Goal: Information Seeking & Learning: Learn about a topic

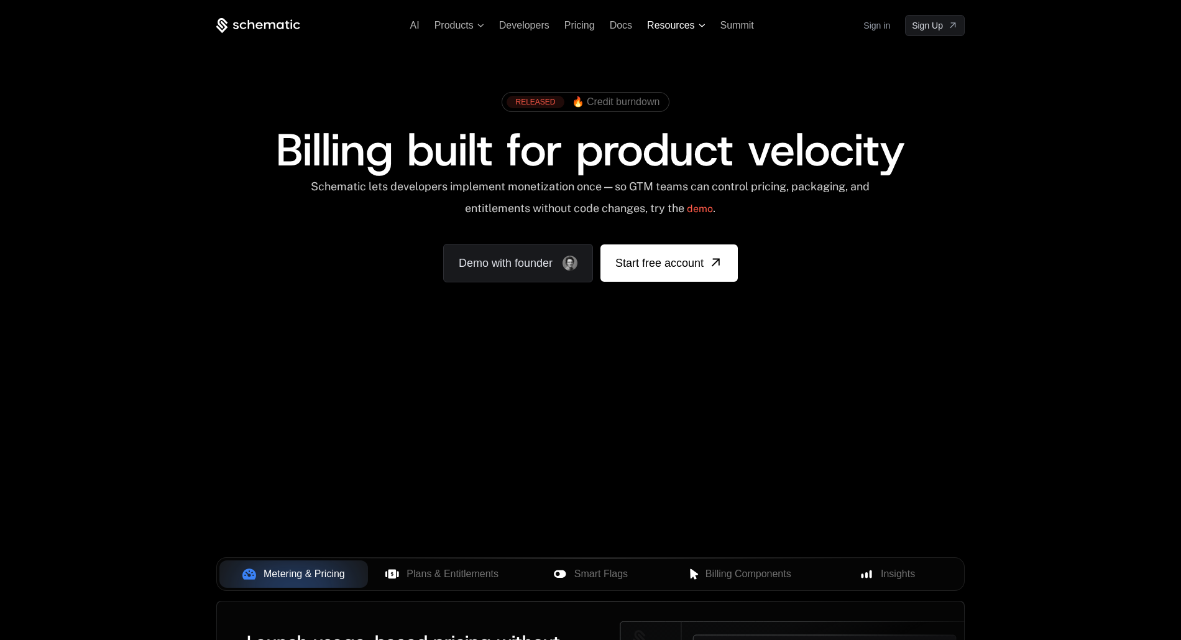
click at [694, 23] on span "Resources" at bounding box center [670, 25] width 47 height 11
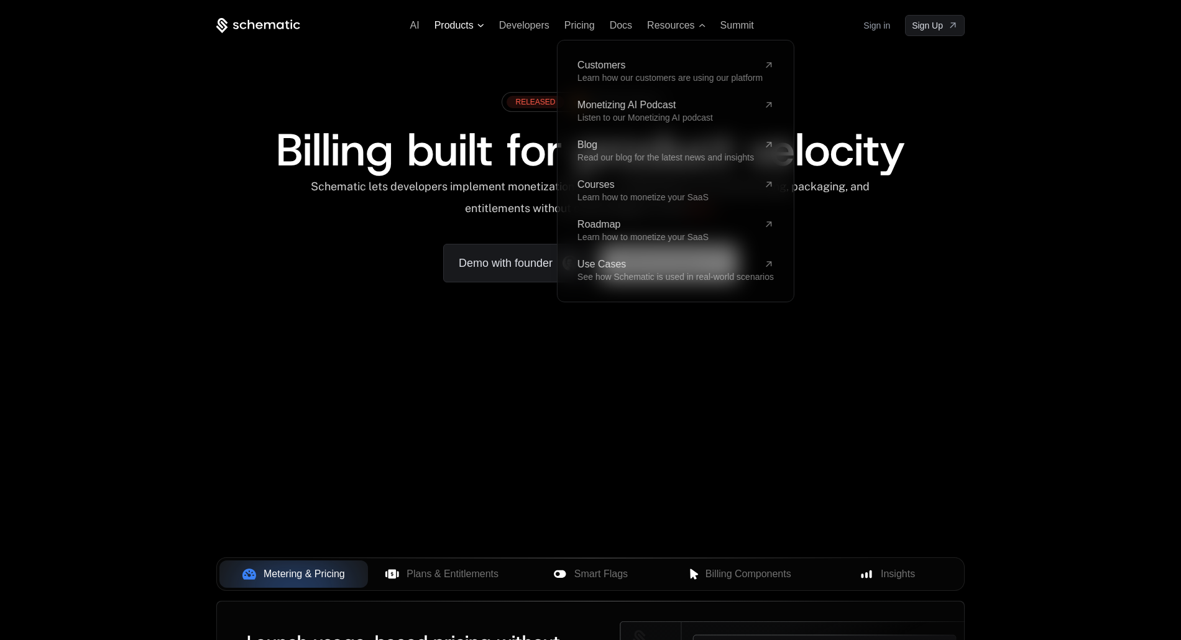
click at [474, 29] on span "Products" at bounding box center [459, 25] width 50 height 11
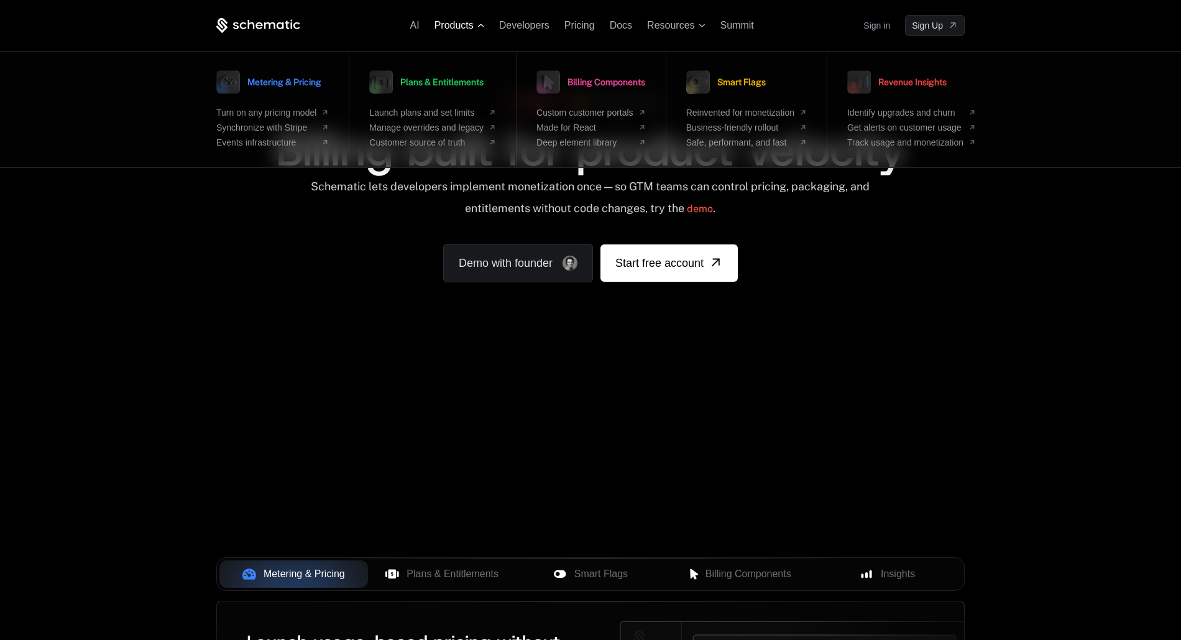
click at [474, 29] on span "Products" at bounding box center [459, 25] width 50 height 11
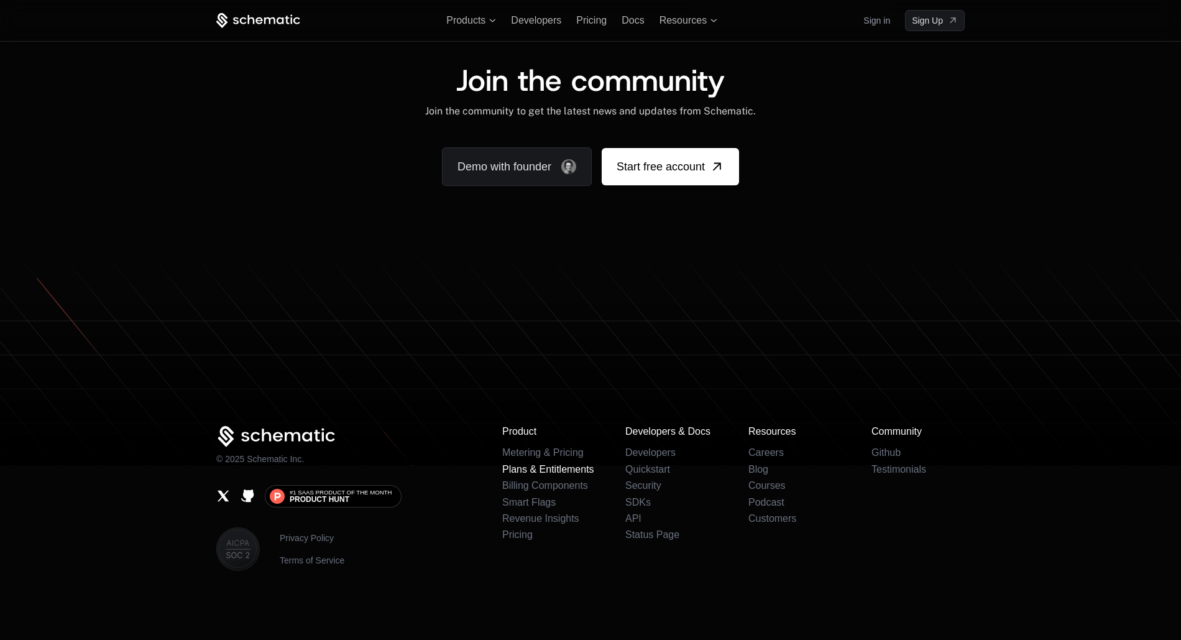
scroll to position [7537, 0]
click at [518, 454] on link "Metering & Pricing" at bounding box center [542, 452] width 81 height 11
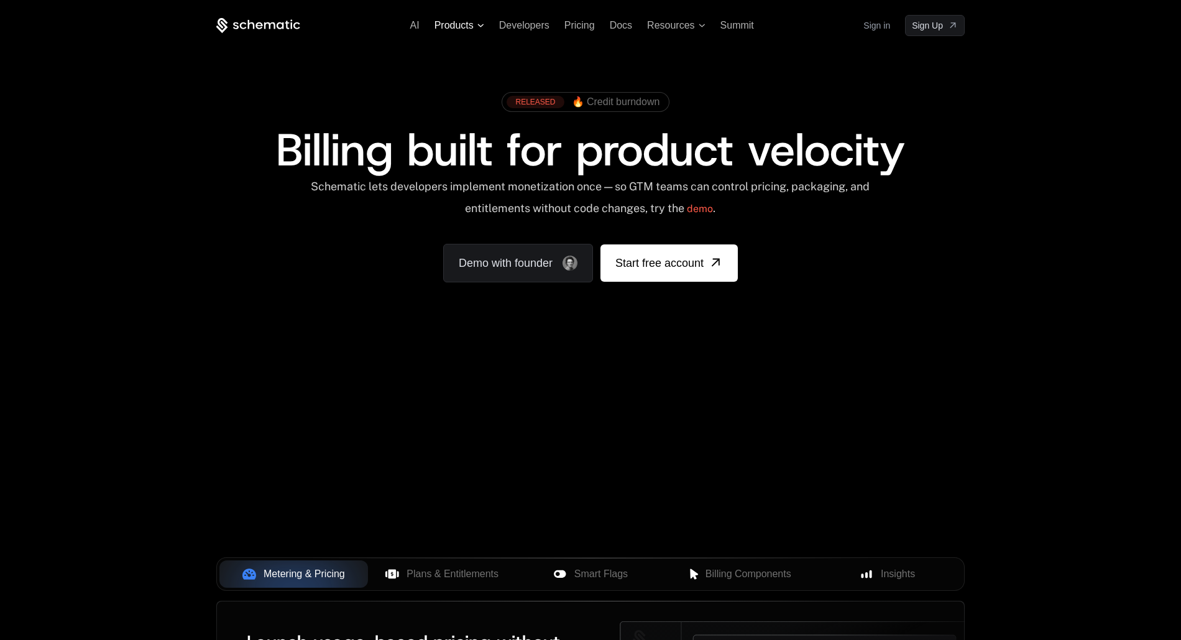
click at [475, 25] on span "Products" at bounding box center [459, 25] width 50 height 11
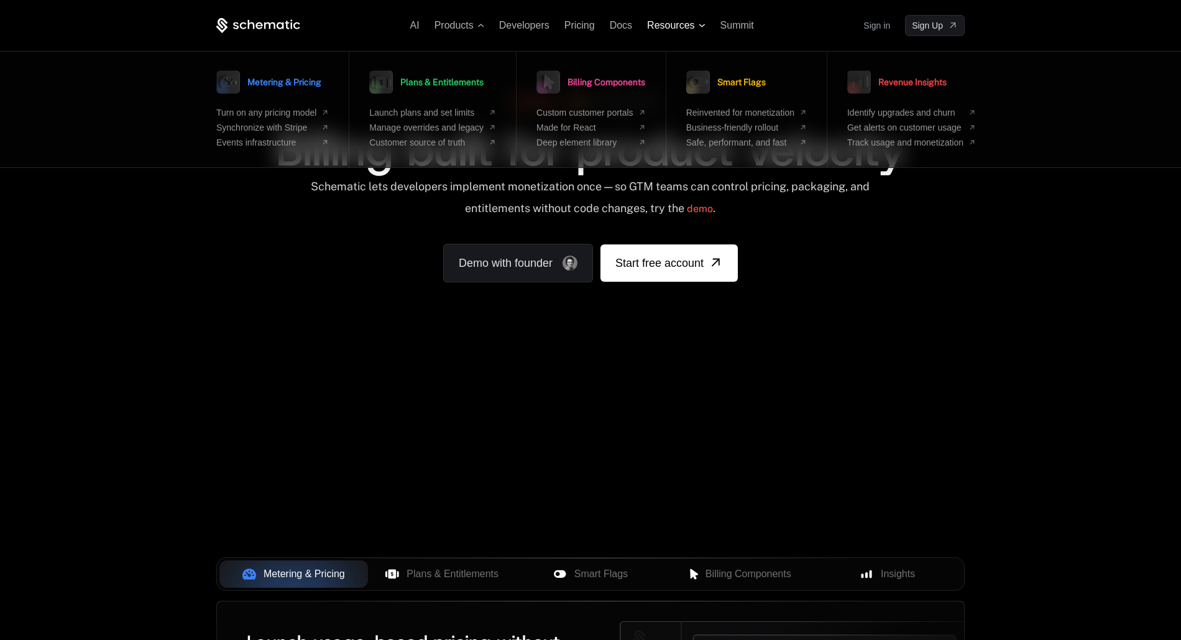
click at [686, 25] on span "Resources" at bounding box center [670, 25] width 47 height 11
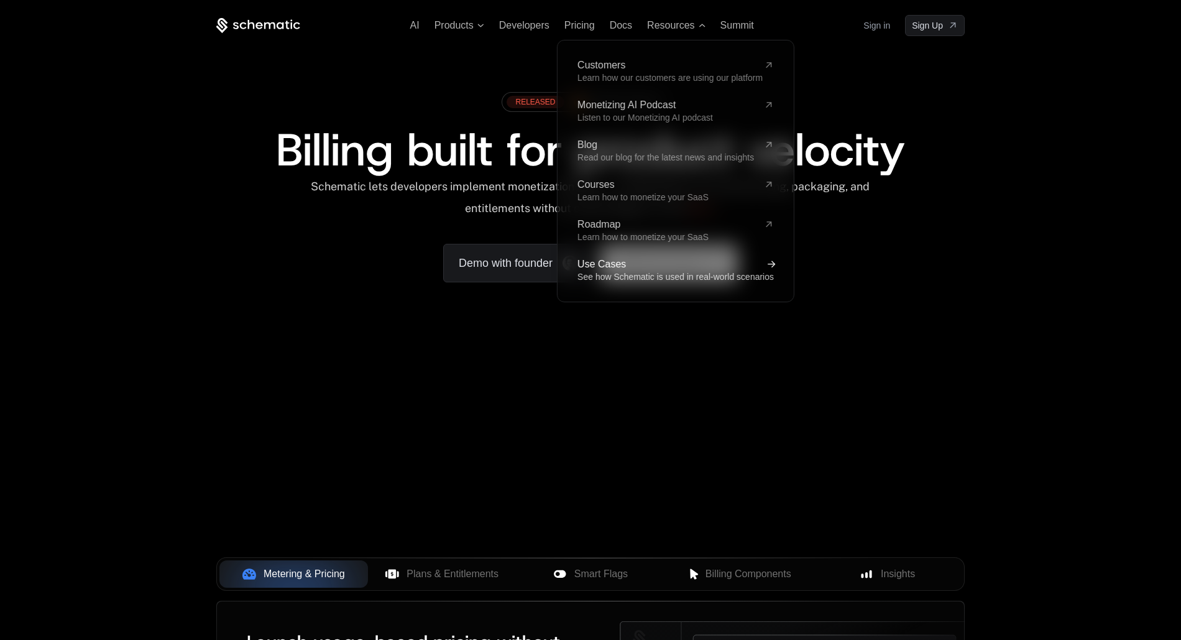
click at [618, 273] on span "See how Schematic is used in real-world scenarios" at bounding box center [675, 277] width 196 height 10
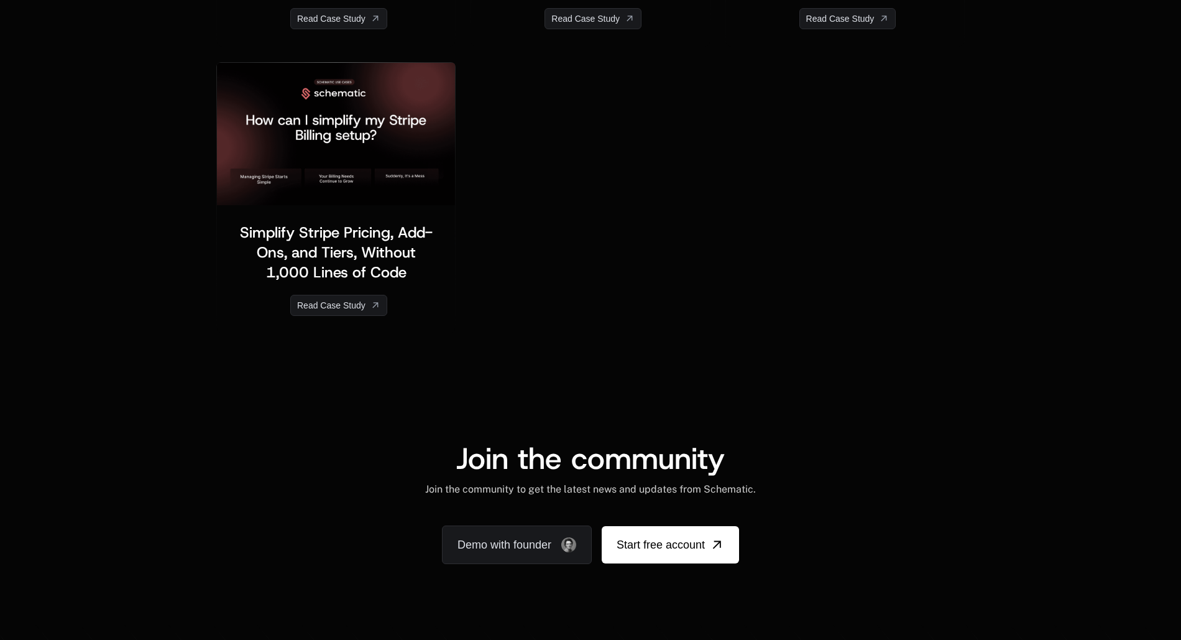
scroll to position [2555, 0]
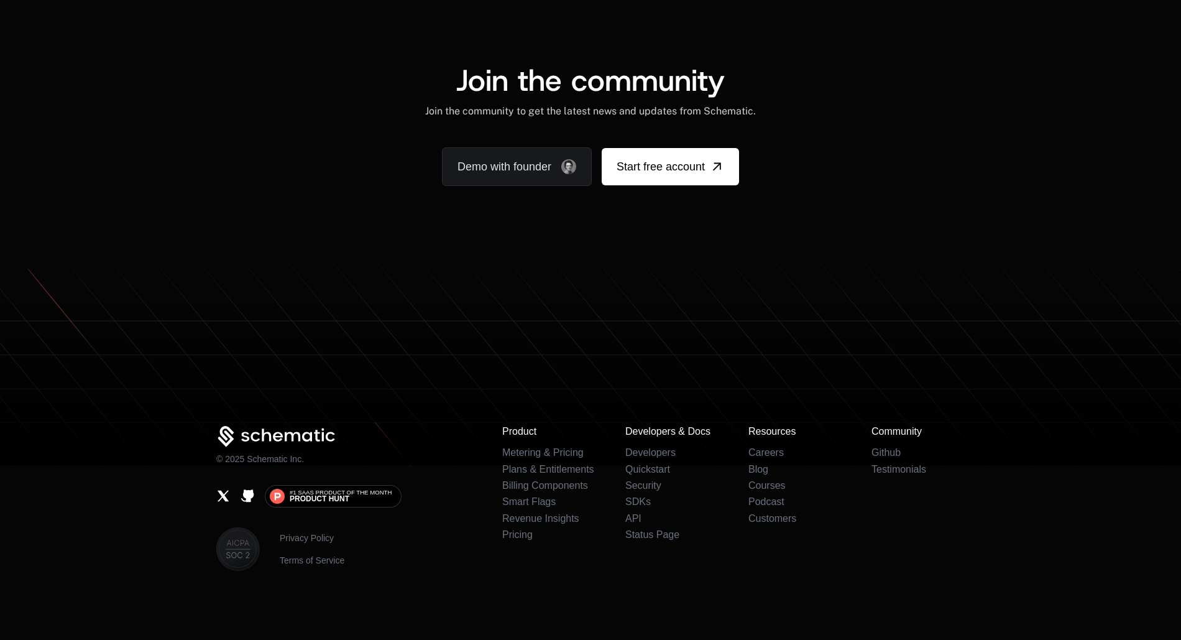
scroll to position [2555, 0]
